Goal: Information Seeking & Learning: Learn about a topic

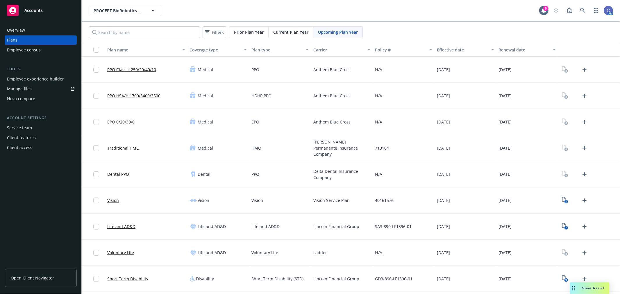
click at [35, 88] on link "Manage files" at bounding box center [41, 88] width 72 height 9
click at [106, 12] on span "PROCEPT BioRobotics Corporation" at bounding box center [119, 11] width 50 height 6
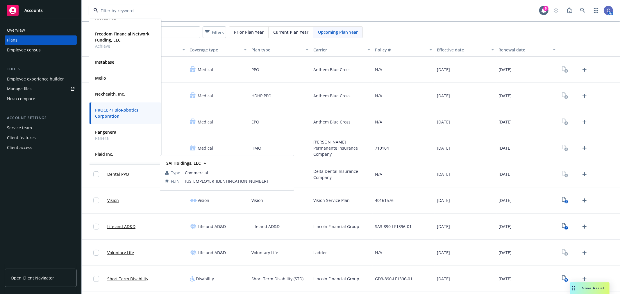
scroll to position [54, 0]
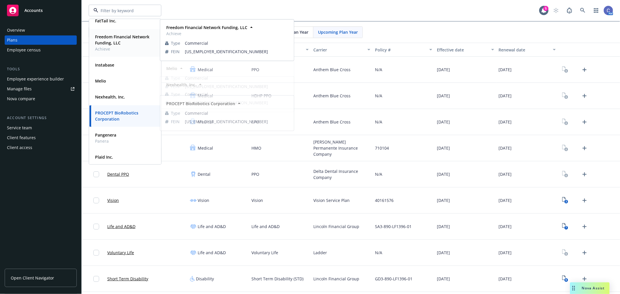
click at [110, 37] on strong "Freedom Financial Network Funding, LLC" at bounding box center [122, 40] width 54 height 12
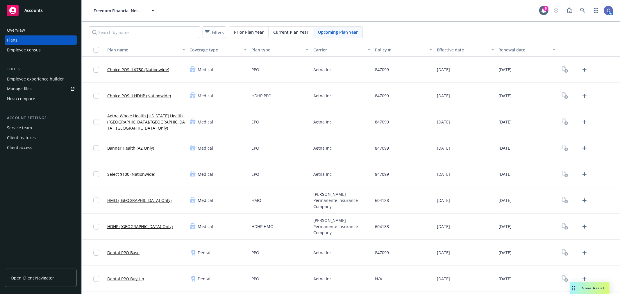
drag, startPoint x: 56, startPoint y: 283, endPoint x: 64, endPoint y: 278, distance: 9.3
click at [56, 283] on link "Open Client Navigator" at bounding box center [41, 278] width 72 height 18
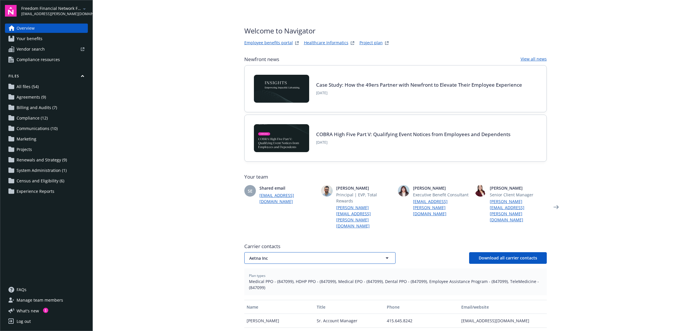
click at [340, 255] on span "Aetna Inc" at bounding box center [309, 258] width 121 height 6
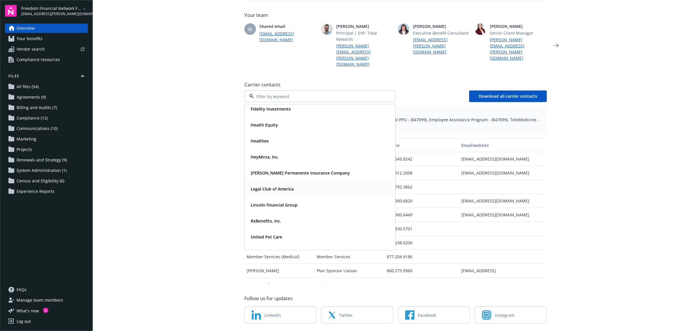
scroll to position [31, 0]
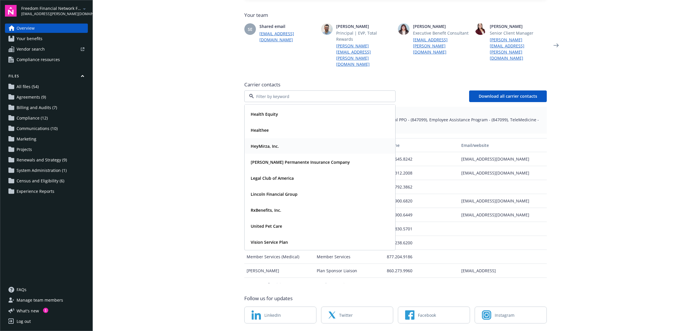
click at [268, 143] on strong "HeyMirza, Inc." at bounding box center [265, 146] width 28 height 6
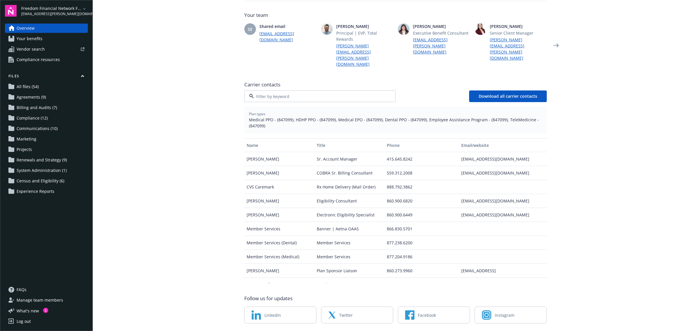
scroll to position [40, 0]
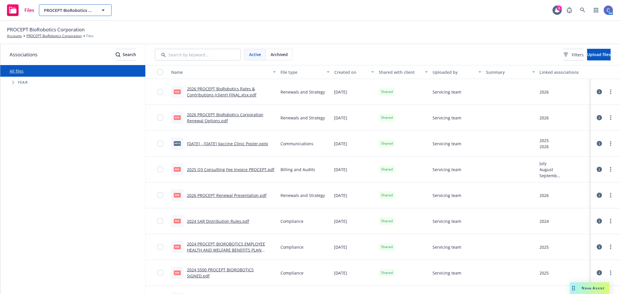
click at [98, 12] on button "PROCEPT BioRobotics Corporation" at bounding box center [75, 10] width 73 height 12
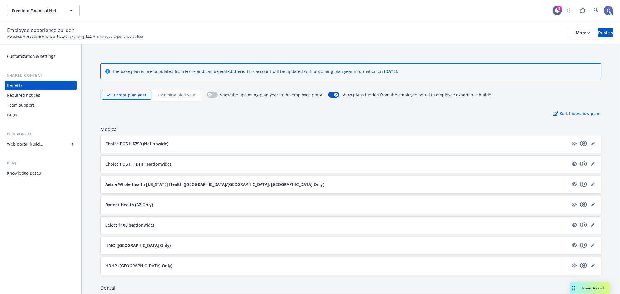
scroll to position [754, 0]
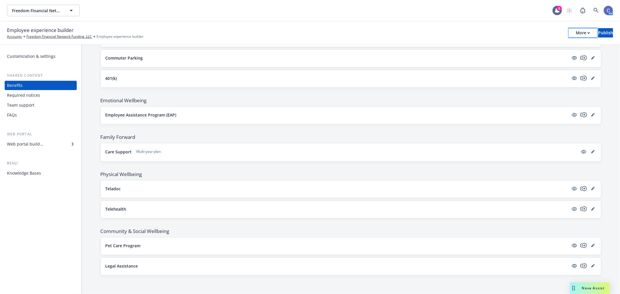
click at [576, 33] on div "More" at bounding box center [583, 32] width 14 height 9
click at [522, 47] on link "Copy preview link" at bounding box center [535, 46] width 86 height 12
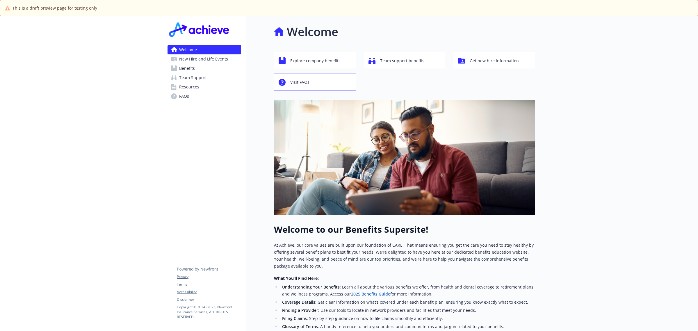
click at [191, 69] on span "Benefits" at bounding box center [187, 68] width 16 height 9
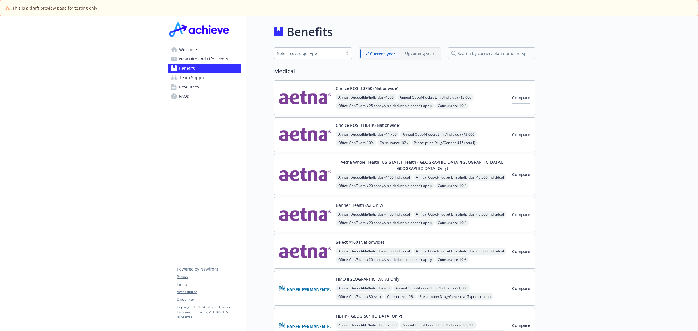
click at [426, 53] on p "Upcoming year" at bounding box center [419, 53] width 29 height 6
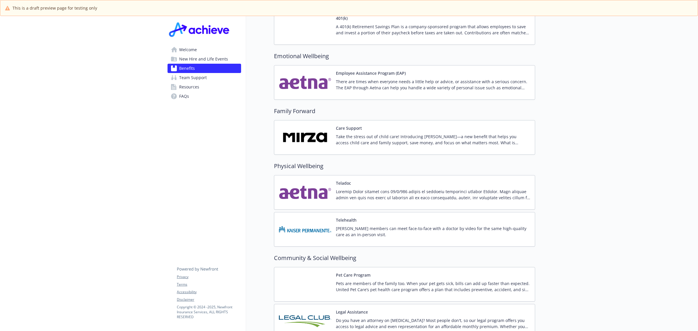
scroll to position [1123, 0]
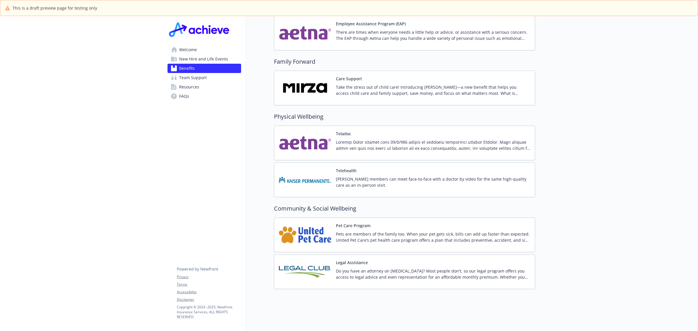
click at [394, 76] on div "Care Support Take the stress out of child care! Introducing [PERSON_NAME]—a new…" at bounding box center [433, 88] width 194 height 25
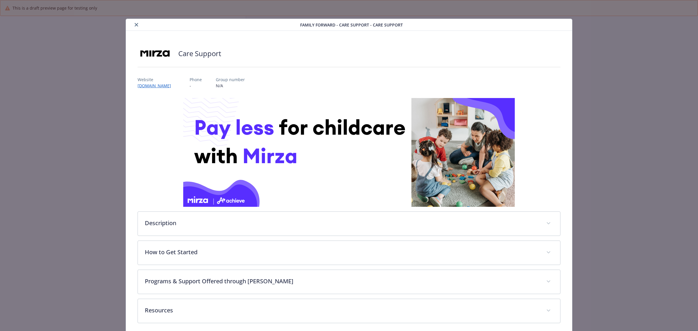
scroll to position [1123, 0]
click at [163, 87] on link "[DOMAIN_NAME]" at bounding box center [157, 85] width 39 height 7
click at [133, 26] on button "close" at bounding box center [136, 24] width 7 height 7
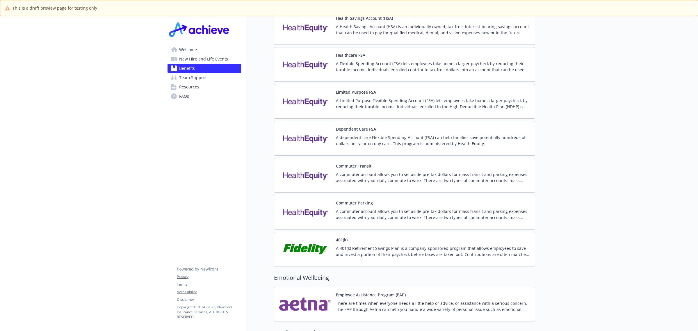
scroll to position [833, 0]
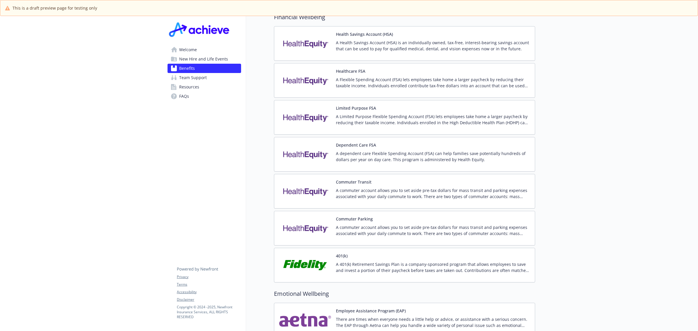
click at [393, 146] on div "Dependent Care FSA A dependent care Flexible Spending Account (FSA) can help fa…" at bounding box center [433, 154] width 194 height 25
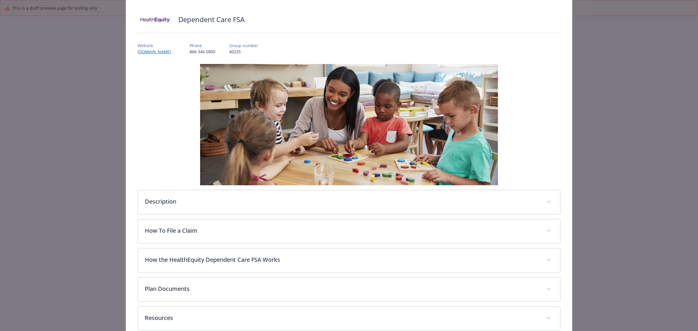
scroll to position [67, 0]
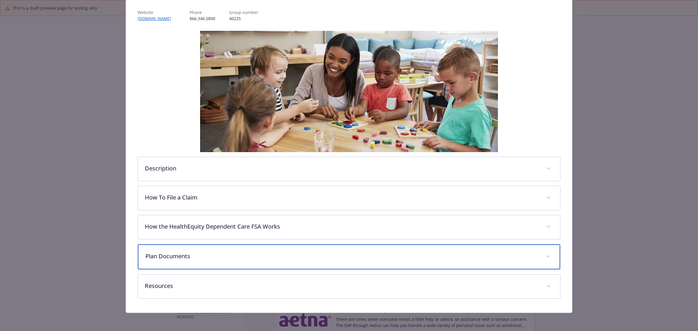
click at [213, 252] on p "Plan Documents" at bounding box center [341, 256] width 393 height 9
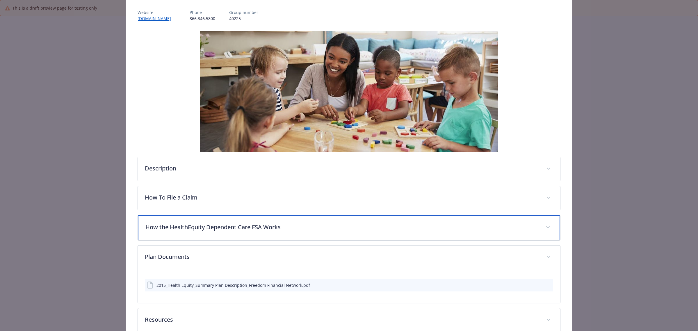
click at [226, 229] on p "How the HealthEquity Dependent Care FSA Works" at bounding box center [341, 227] width 393 height 9
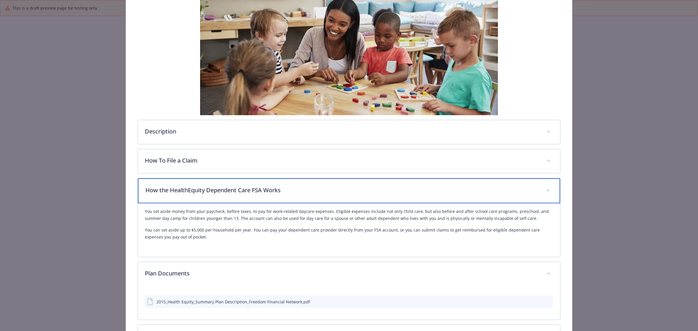
scroll to position [155, 0]
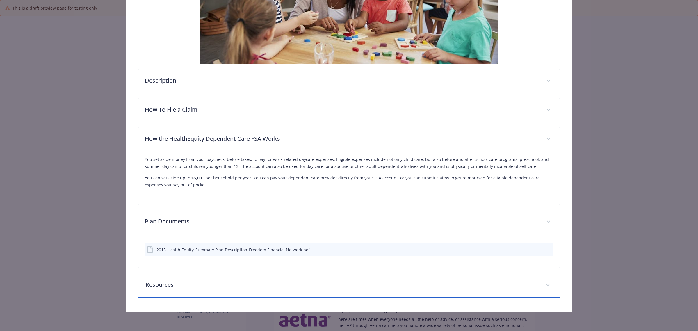
click at [194, 280] on div "Resources" at bounding box center [349, 285] width 422 height 25
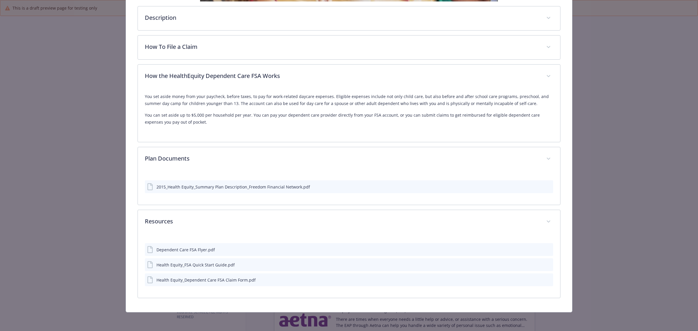
scroll to position [218, 0]
click at [545, 249] on icon "preview file" at bounding box center [547, 249] width 5 height 4
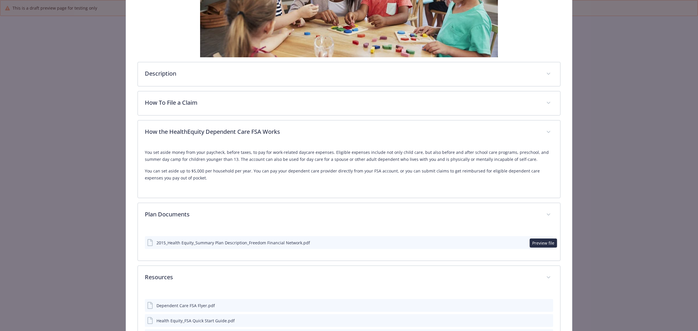
scroll to position [0, 0]
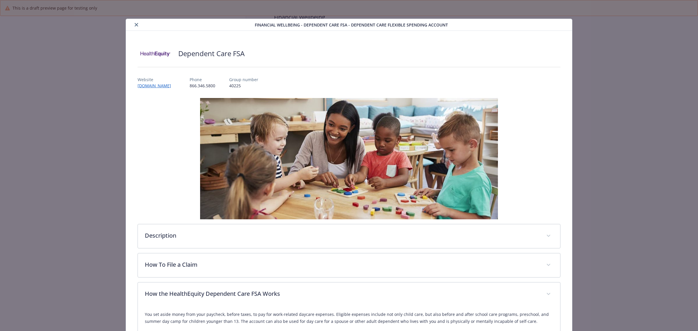
click at [135, 25] on icon "close" at bounding box center [136, 24] width 3 height 3
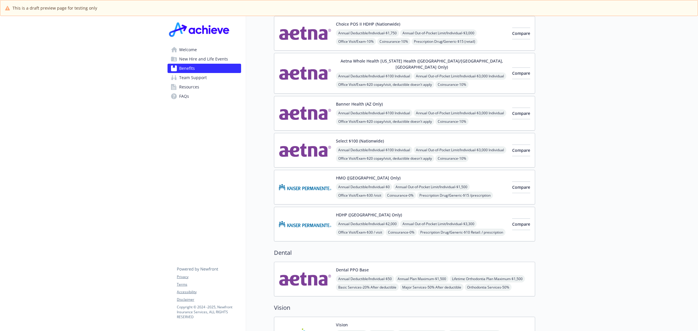
scroll to position [5, 0]
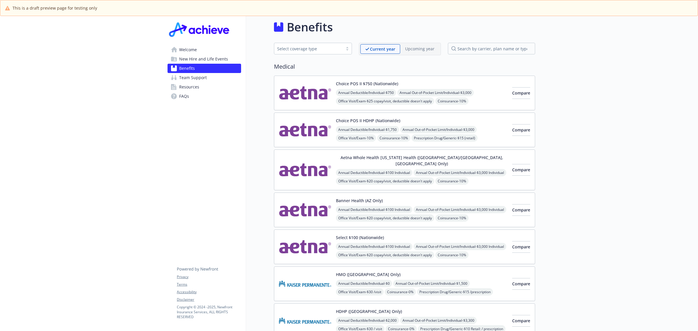
click at [195, 60] on span "New Hire and Life Events" at bounding box center [203, 58] width 49 height 9
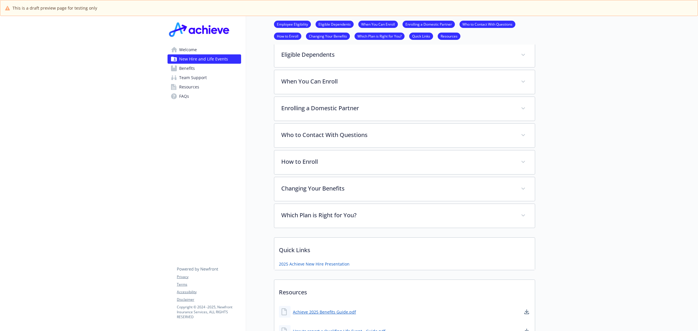
scroll to position [218, 0]
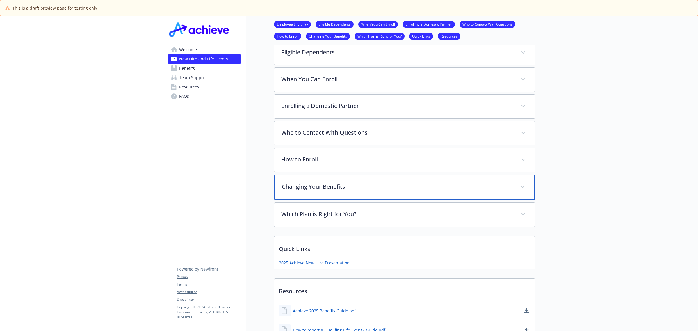
click at [399, 185] on p "Changing Your Benefits" at bounding box center [397, 186] width 231 height 9
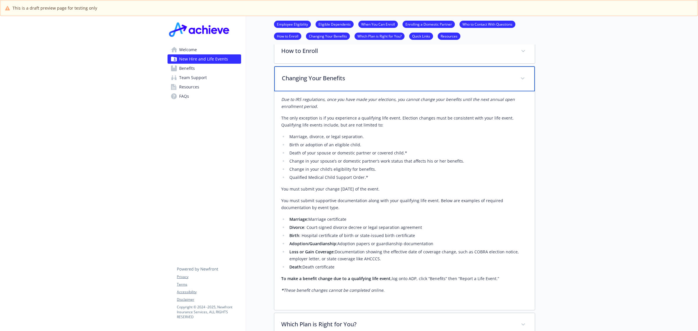
scroll to position [327, 0]
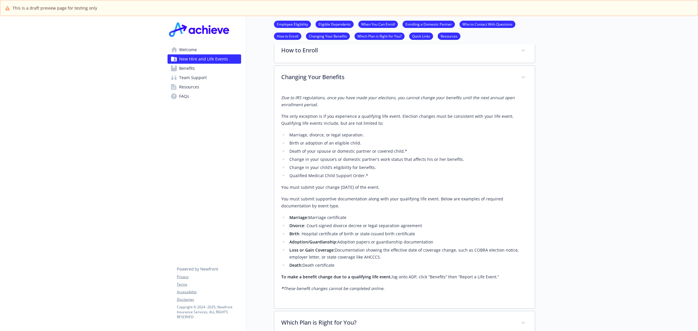
click at [577, 28] on div at bounding box center [616, 108] width 163 height 838
click at [199, 69] on link "Benefits" at bounding box center [204, 68] width 74 height 9
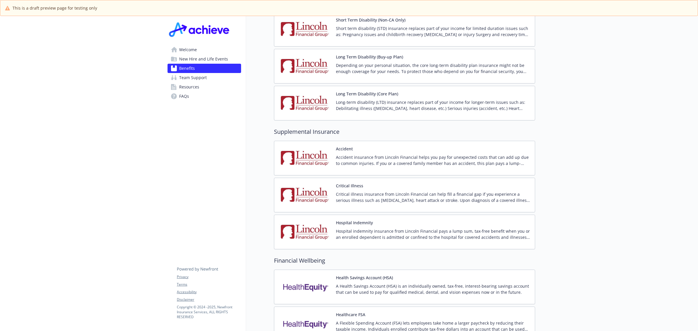
scroll to position [579, 0]
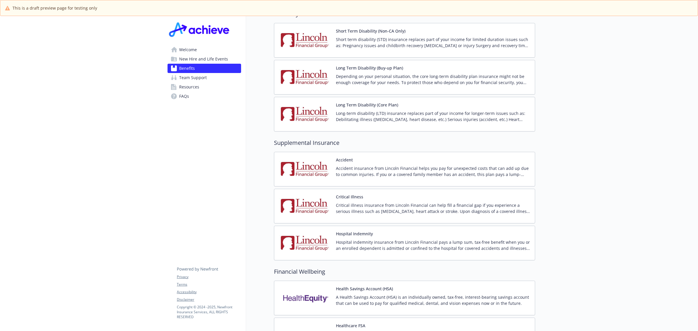
click at [568, 149] on div at bounding box center [616, 154] width 163 height 1435
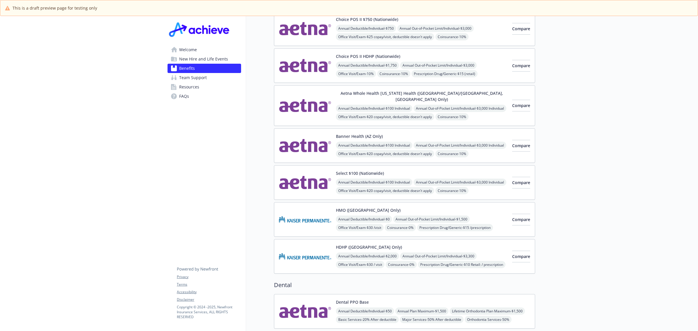
scroll to position [0, 0]
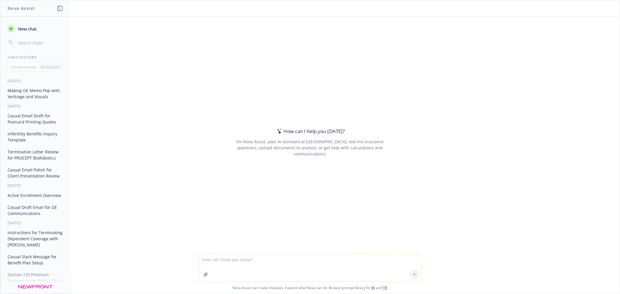
click at [289, 267] on textarea at bounding box center [310, 267] width 223 height 27
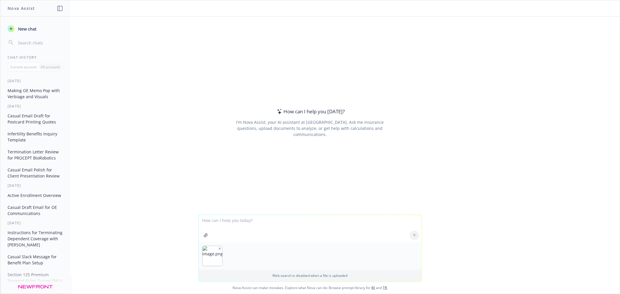
click at [218, 247] on icon "button" at bounding box center [219, 248] width 3 height 3
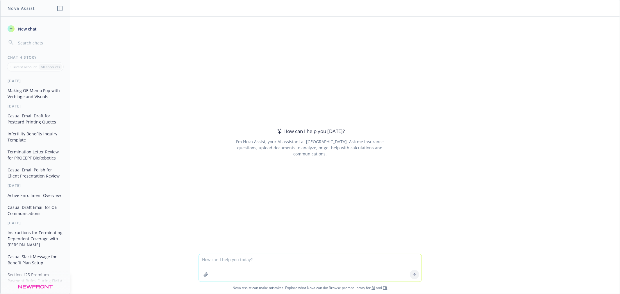
click at [540, 110] on div "How can I help you today? I'm Nova Assist, your AI assistant at Newfront. Ask m…" at bounding box center [310, 136] width 620 height 238
drag, startPoint x: 286, startPoint y: 260, endPoint x: 287, endPoint y: 255, distance: 4.9
click at [286, 259] on textarea at bounding box center [310, 267] width 223 height 27
type textarea "per client fee"
click at [34, 98] on button "Making OE Memo Pop with Verbiage and Visuals" at bounding box center [35, 94] width 60 height 16
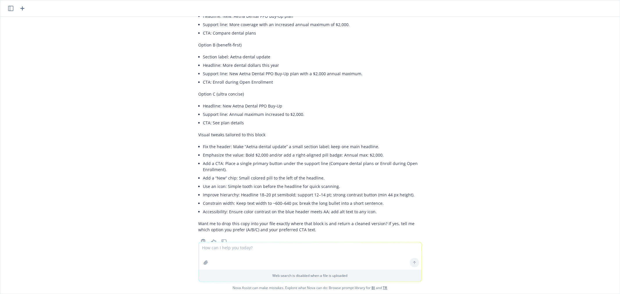
scroll to position [1168, 0]
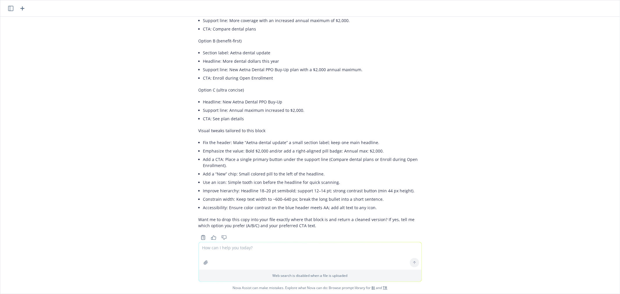
click at [269, 263] on textarea at bounding box center [310, 255] width 223 height 27
click at [269, 255] on textarea at bounding box center [310, 255] width 223 height 27
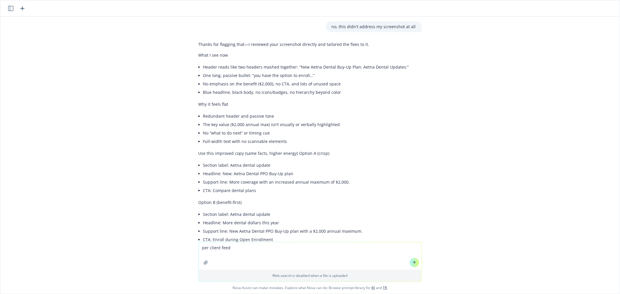
scroll to position [1006, 0]
type textarea "per client feed"
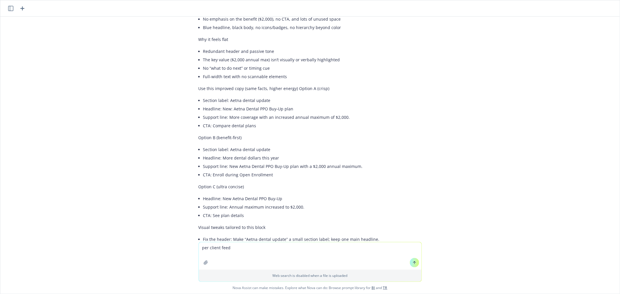
scroll to position [1103, 0]
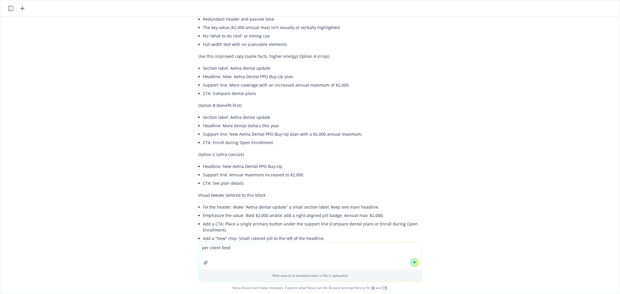
click at [520, 179] on div "png image.png i'm working on an OE memo. the client's feedback it to make this …" at bounding box center [310, 130] width 620 height 226
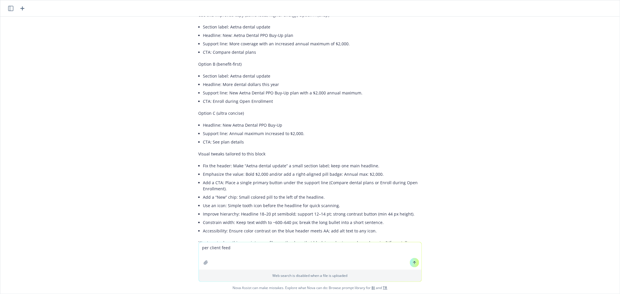
scroll to position [1168, 0]
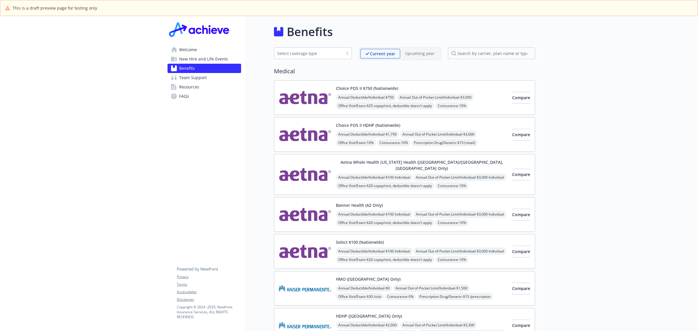
click at [191, 94] on link "FAQs" at bounding box center [204, 96] width 74 height 9
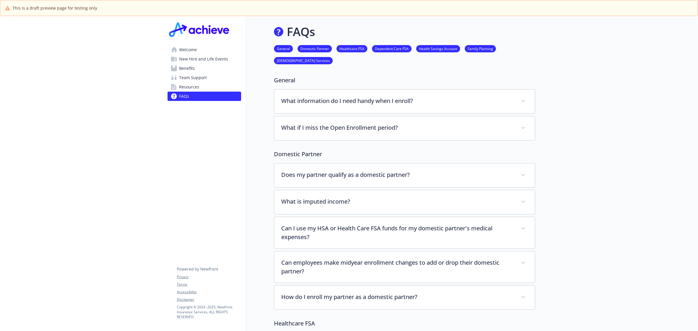
click at [194, 89] on span "Resources" at bounding box center [189, 86] width 20 height 9
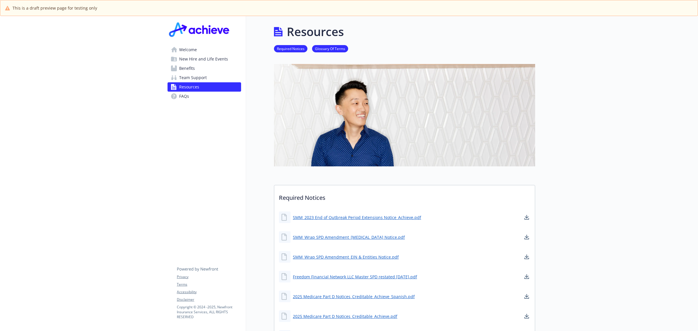
click at [185, 78] on span "Team Support" at bounding box center [193, 77] width 28 height 9
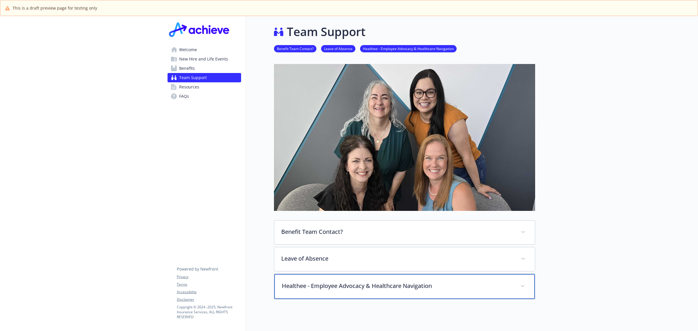
click at [374, 290] on p "Healthee - Employee Advocacy & Healthcare Navigation" at bounding box center [397, 285] width 231 height 9
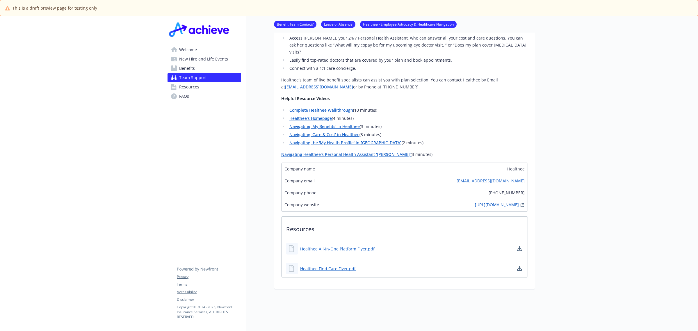
scroll to position [360, 5]
drag, startPoint x: 441, startPoint y: 199, endPoint x: 513, endPoint y: 205, distance: 72.7
click at [513, 205] on div "Company name Healthee Company email zoe@healthee.co Company phone (518) 254-878…" at bounding box center [404, 187] width 247 height 49
copy div "https://app.healthee.co/account/login"
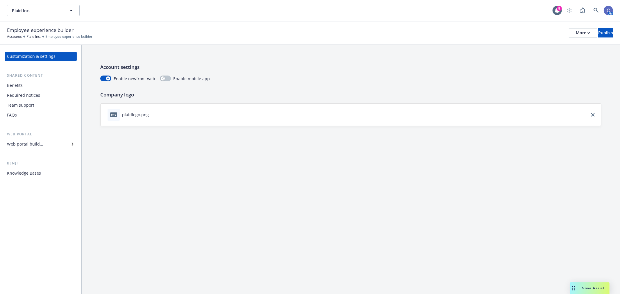
click at [28, 145] on div "Web portal builder" at bounding box center [25, 144] width 36 height 9
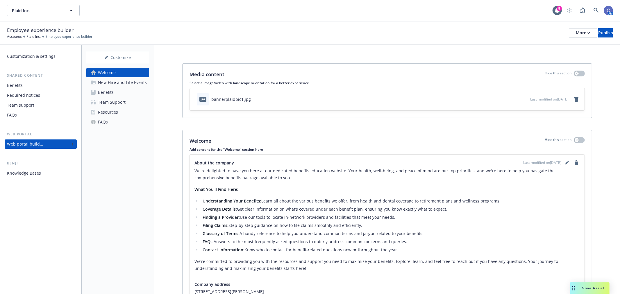
click at [101, 92] on div "Benefits" at bounding box center [106, 92] width 16 height 9
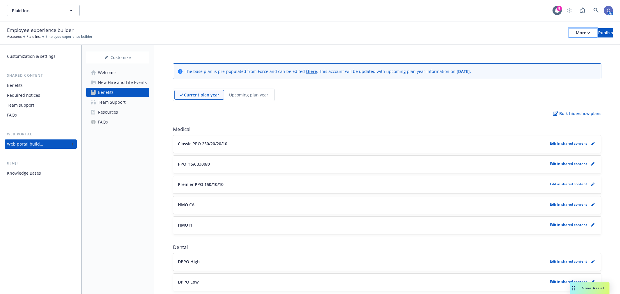
click at [569, 30] on button "More" at bounding box center [583, 32] width 28 height 9
click at [531, 45] on link "Copy preview link" at bounding box center [535, 46] width 86 height 12
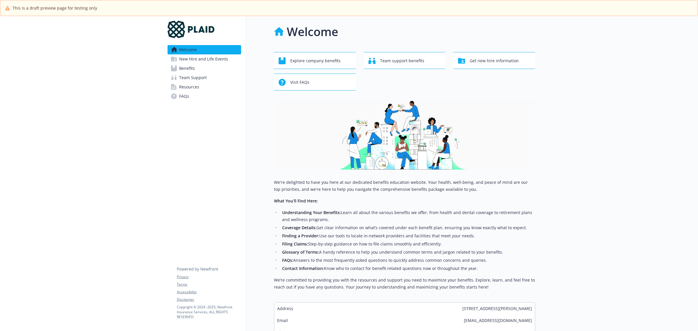
click at [185, 68] on span "Benefits" at bounding box center [187, 68] width 16 height 9
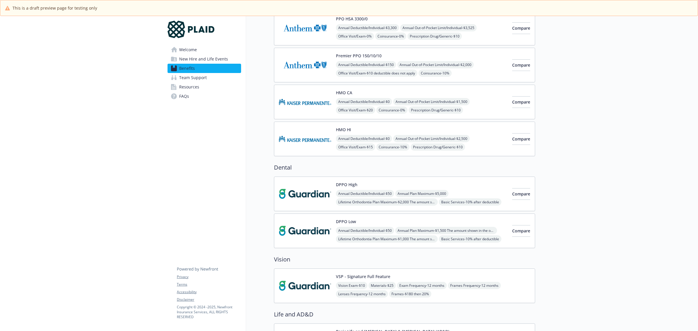
scroll to position [109, 0]
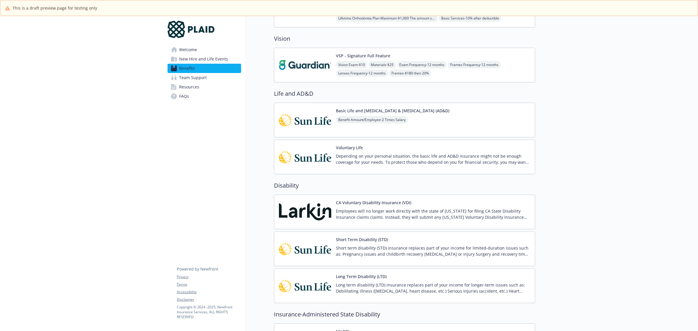
click at [386, 156] on p "Depending on your personal situation, the basic life and AD&D insurance might n…" at bounding box center [433, 159] width 194 height 12
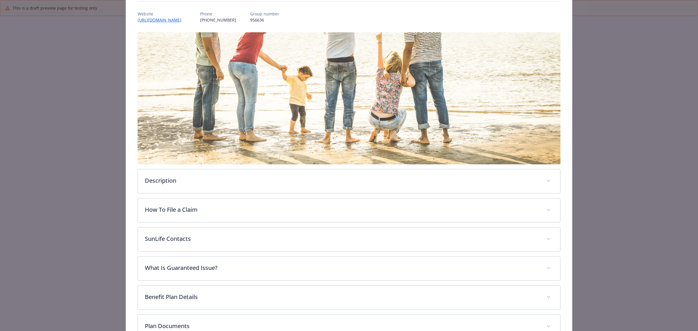
scroll to position [135, 0]
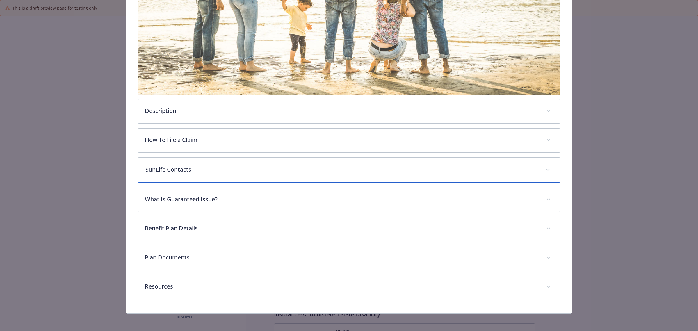
click at [374, 172] on p "SunLife Contacts" at bounding box center [341, 169] width 393 height 9
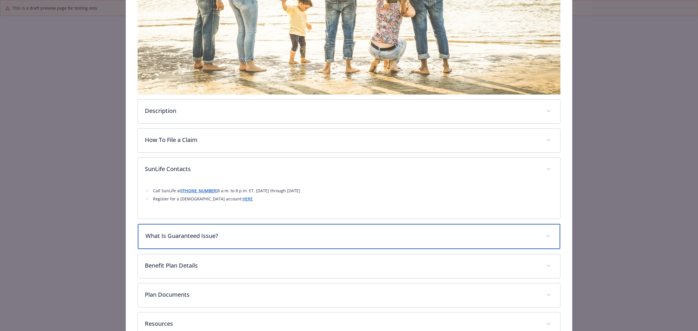
click at [360, 226] on div "What Is Guaranteed Issue?" at bounding box center [349, 236] width 422 height 25
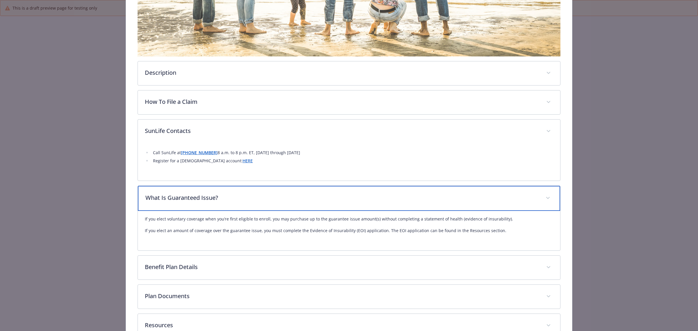
scroll to position [172, 0]
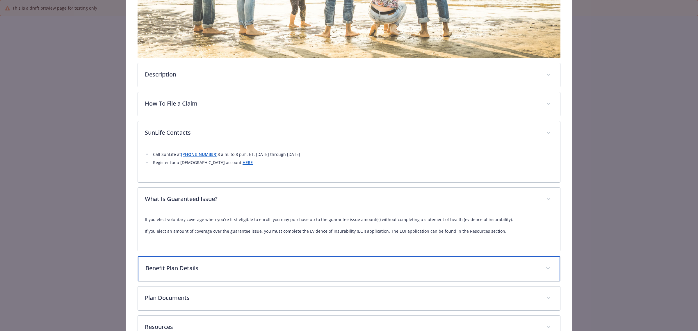
click at [340, 263] on div "Benefit Plan Details" at bounding box center [349, 268] width 422 height 25
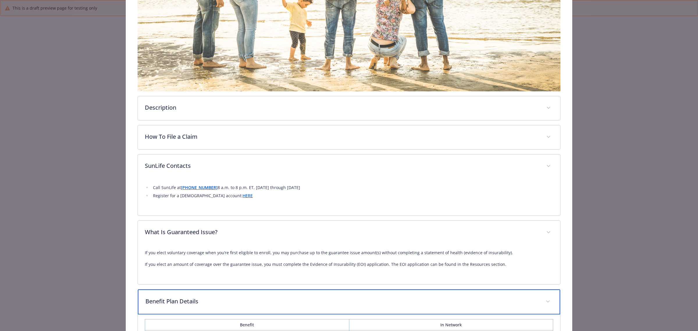
scroll to position [135, 0]
